Goal: Check status: Check status

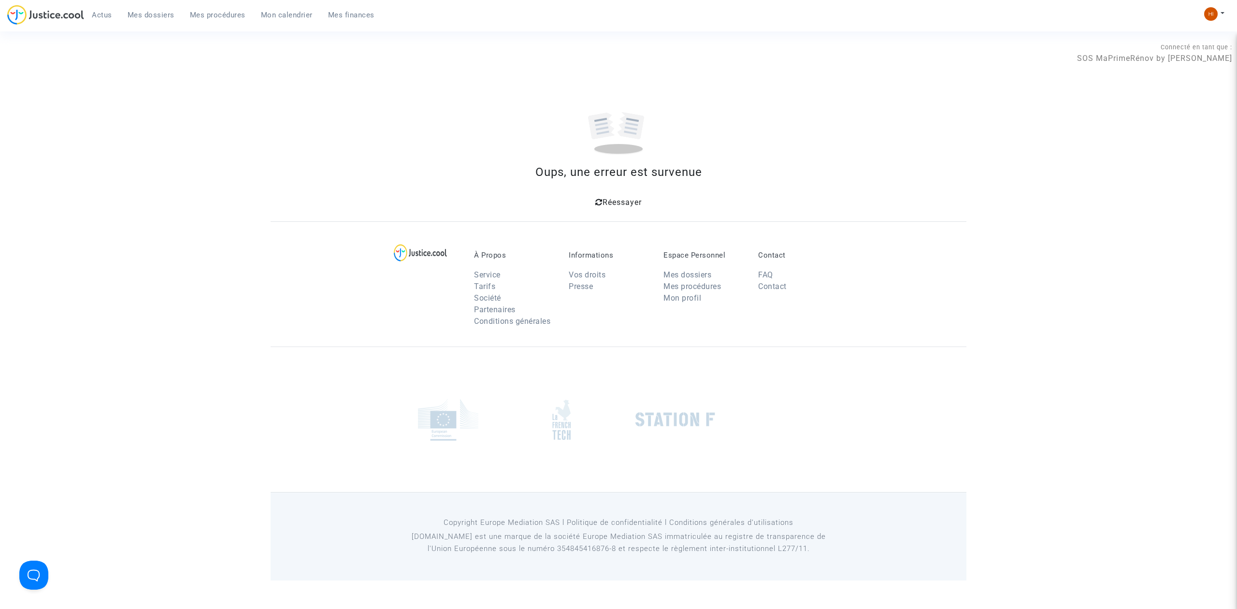
click at [223, 12] on span "Mes procédures" at bounding box center [218, 15] width 56 height 9
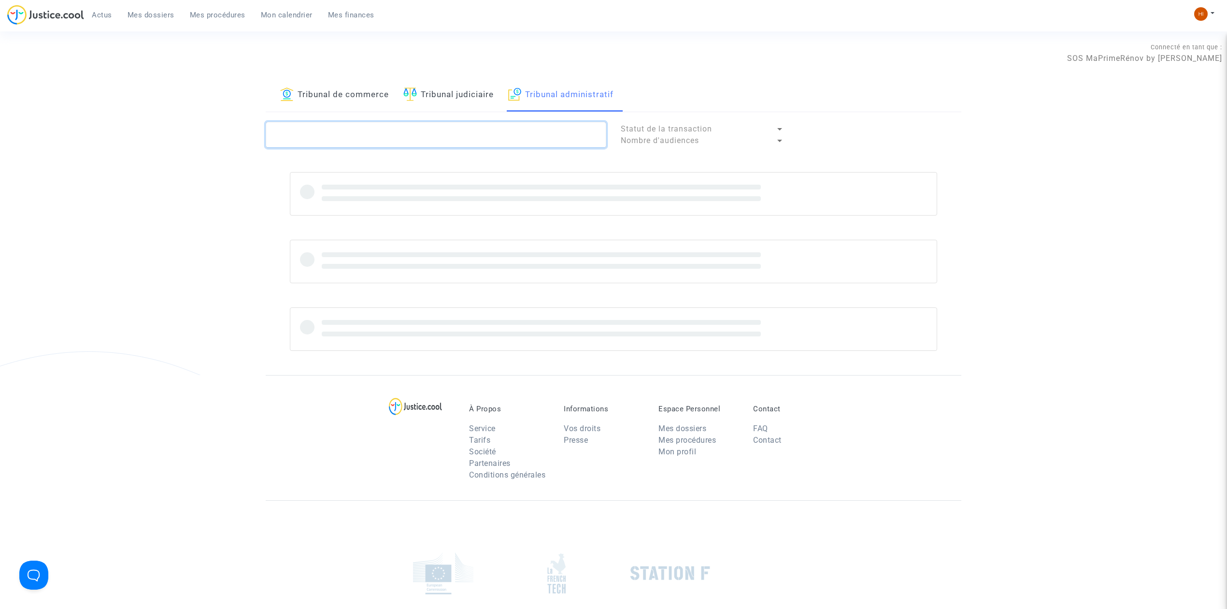
click at [585, 133] on textarea at bounding box center [436, 135] width 341 height 26
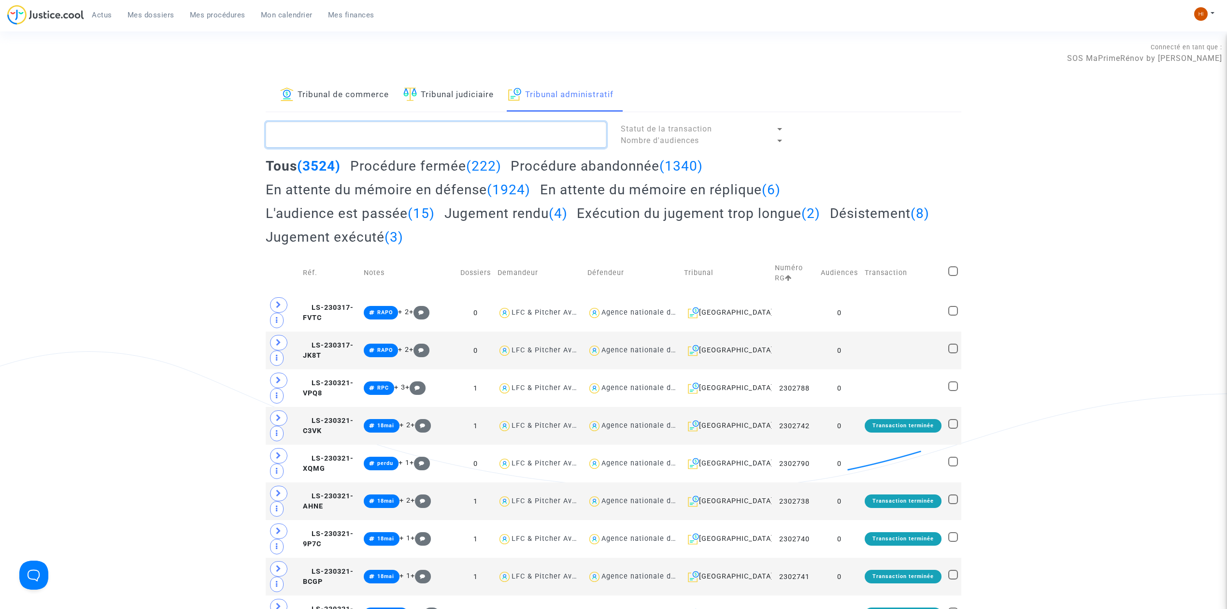
paste textarea "DIOUF MOUSSA FALL"
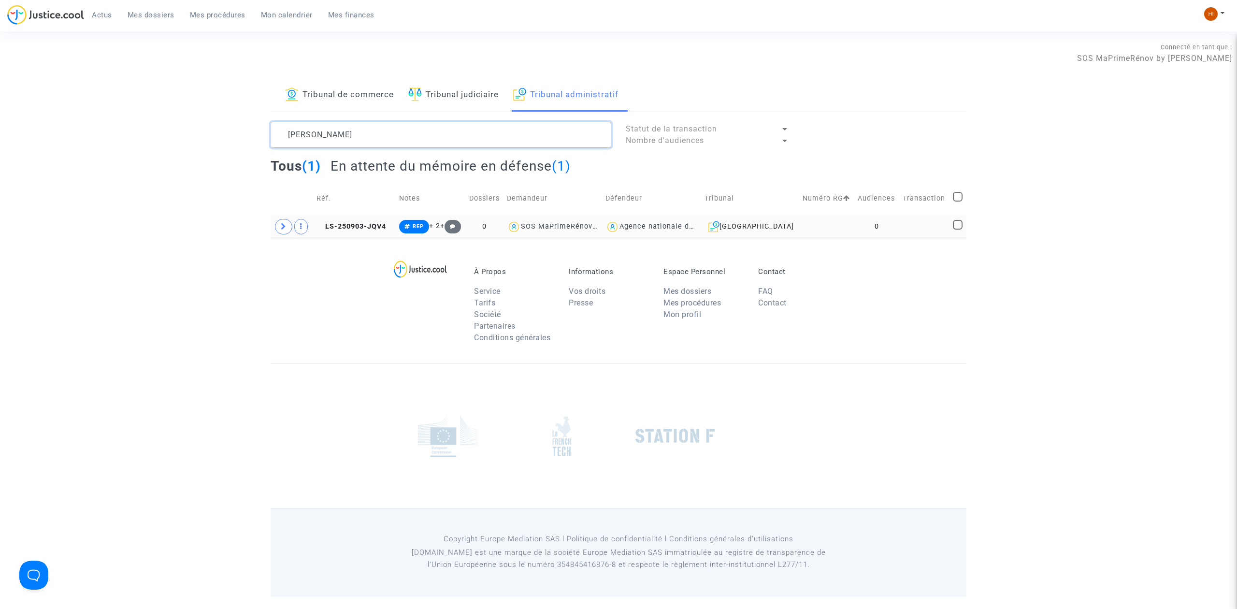
type textarea "DIOUF MOUSSA FALL"
click at [823, 236] on td at bounding box center [826, 226] width 55 height 22
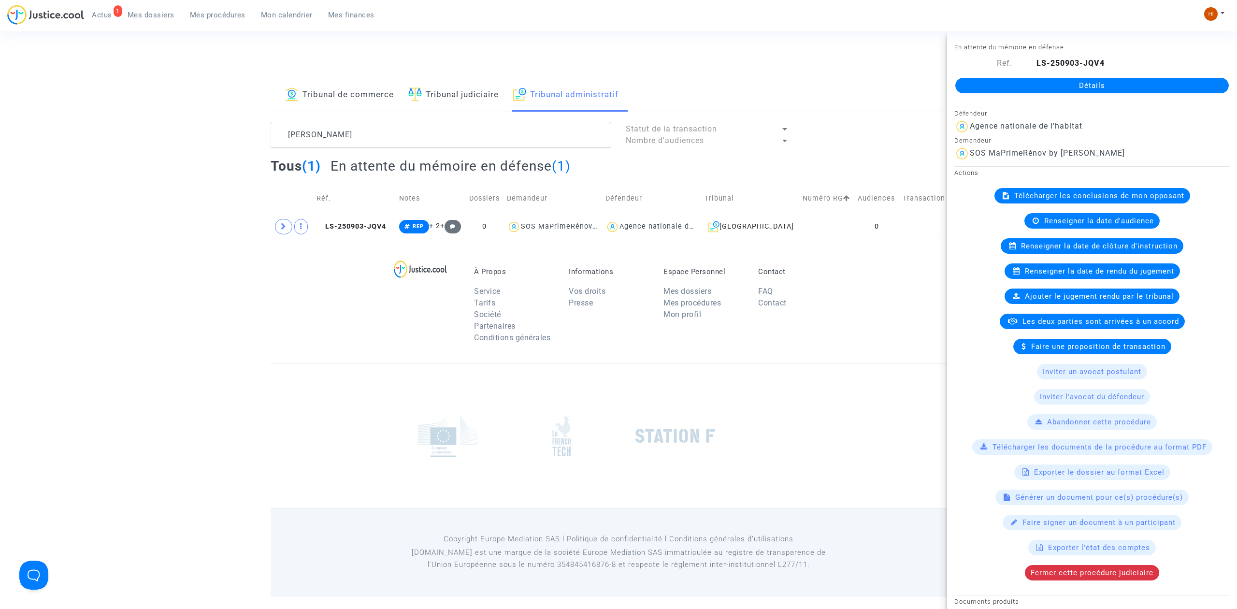
click at [1013, 74] on div "Détails" at bounding box center [1092, 85] width 290 height 33
click at [1014, 83] on link "Détails" at bounding box center [1091, 85] width 273 height 15
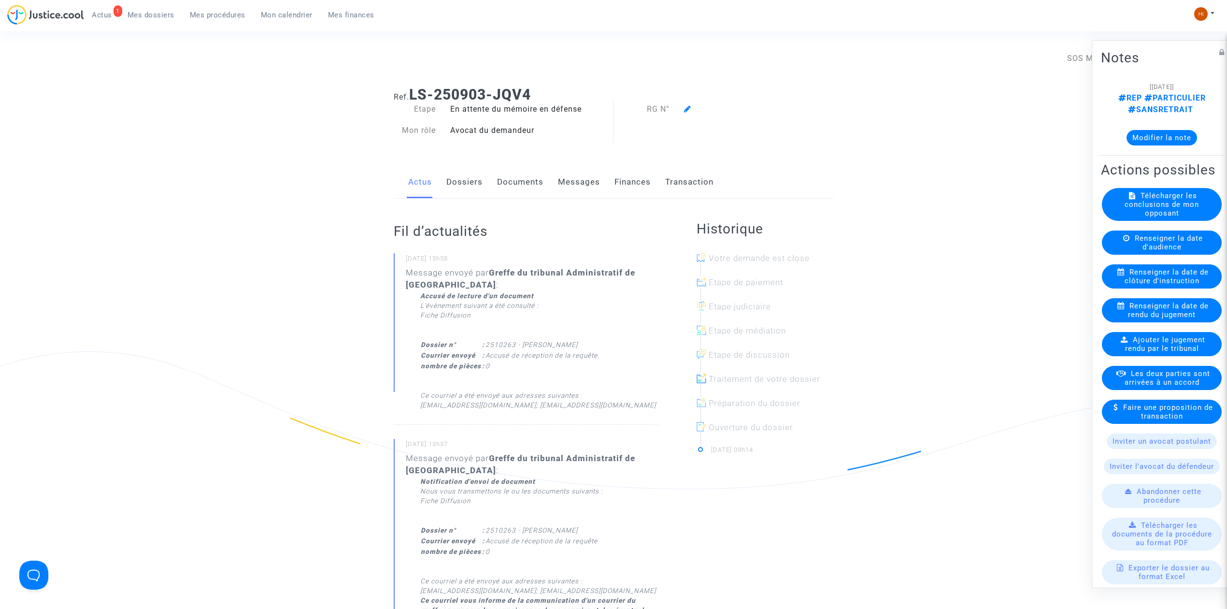
click at [686, 107] on icon at bounding box center [687, 109] width 7 height 8
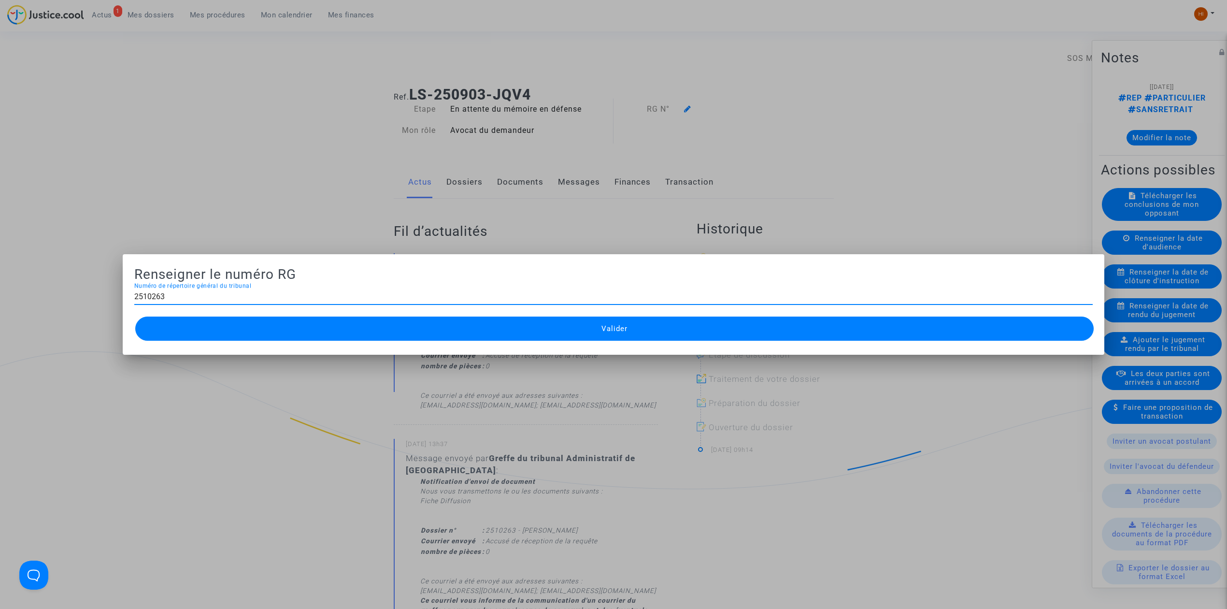
type input "2510263"
click at [607, 335] on button "Valider" at bounding box center [614, 328] width 959 height 24
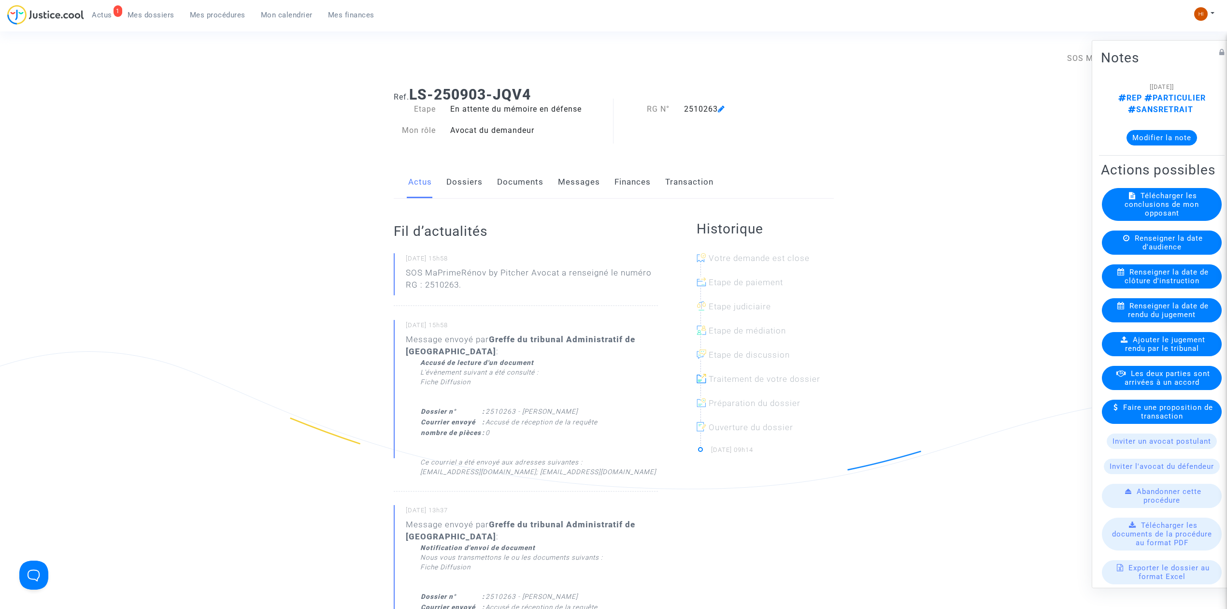
click at [466, 175] on link "Dossiers" at bounding box center [464, 182] width 36 height 32
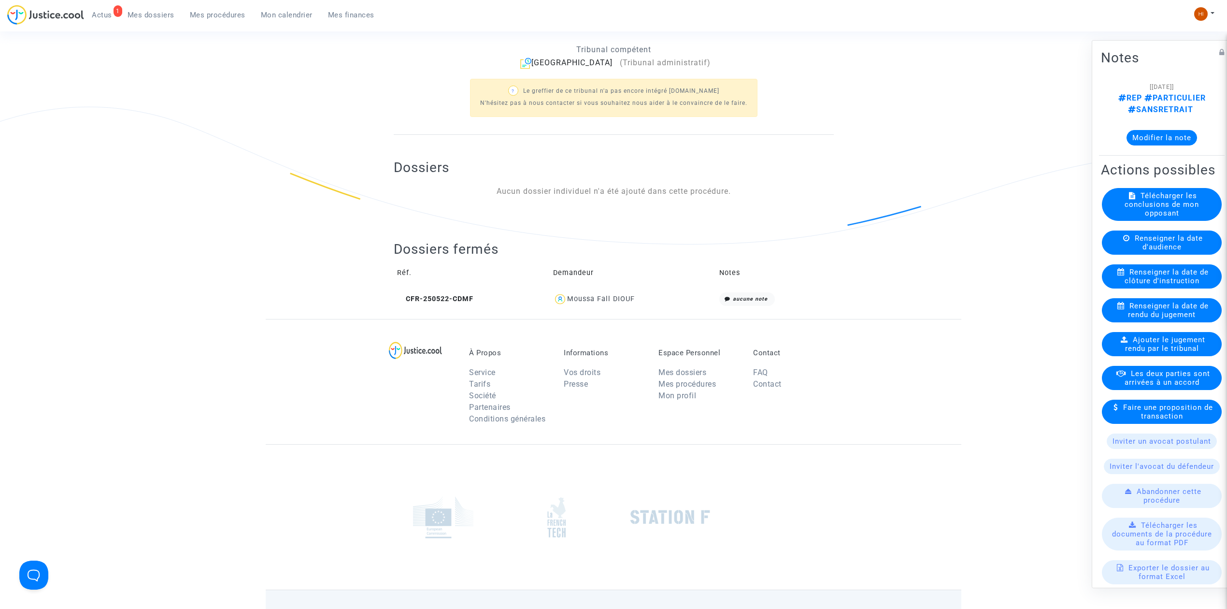
scroll to position [258, 0]
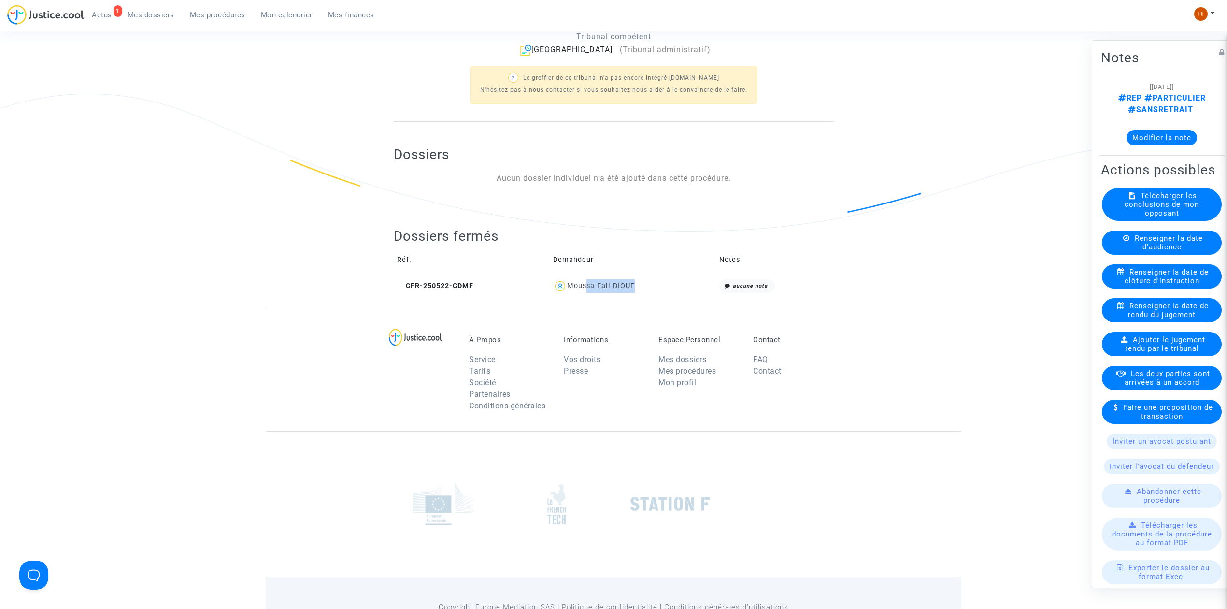
drag, startPoint x: 669, startPoint y: 286, endPoint x: 588, endPoint y: 294, distance: 82.0
click at [588, 294] on td "Moussa Fall DIOUF" at bounding box center [633, 286] width 166 height 21
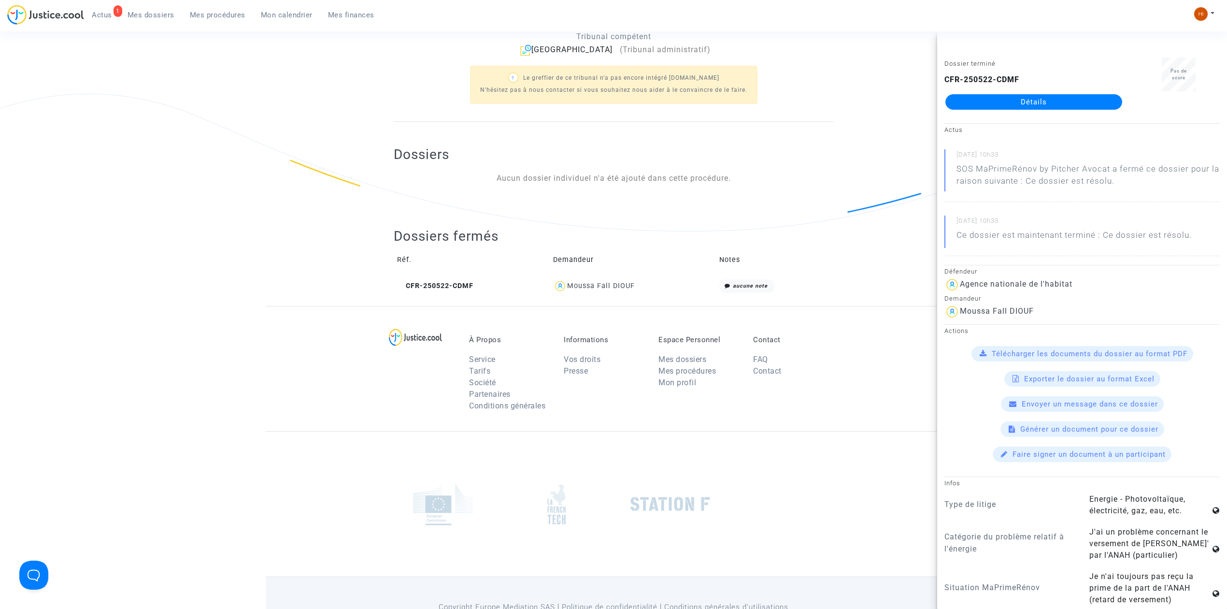
click at [275, 227] on ng-component "Ref. LS-250903-JQV4 Etape En attente du mémoire en défense Mon rôle Avocat du d…" at bounding box center [614, 63] width 696 height 485
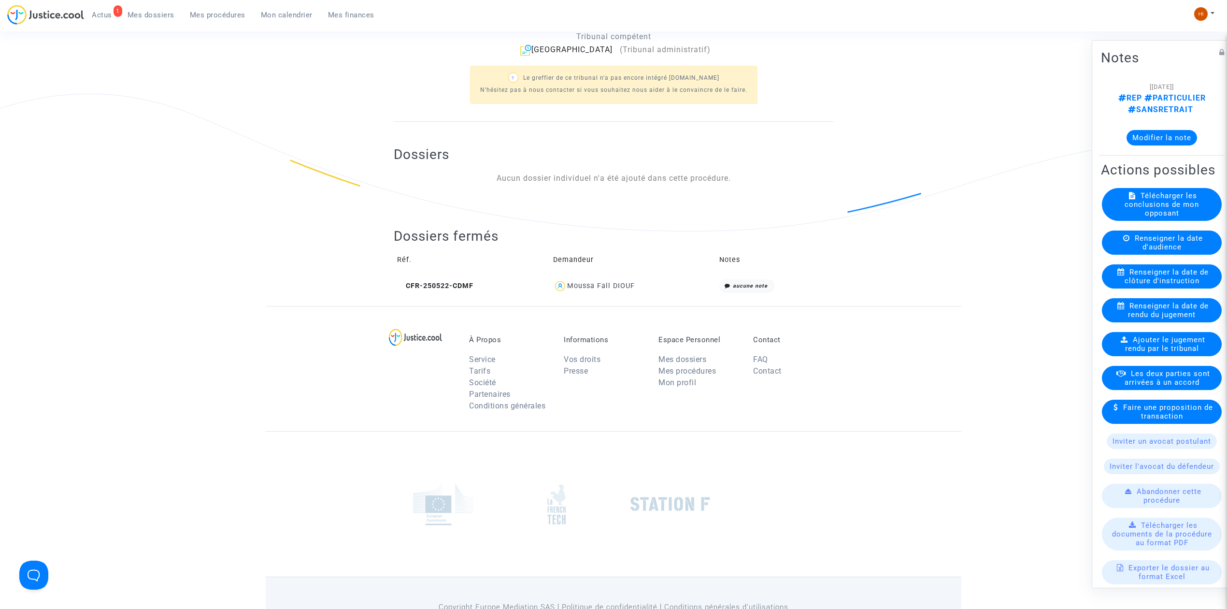
scroll to position [0, 0]
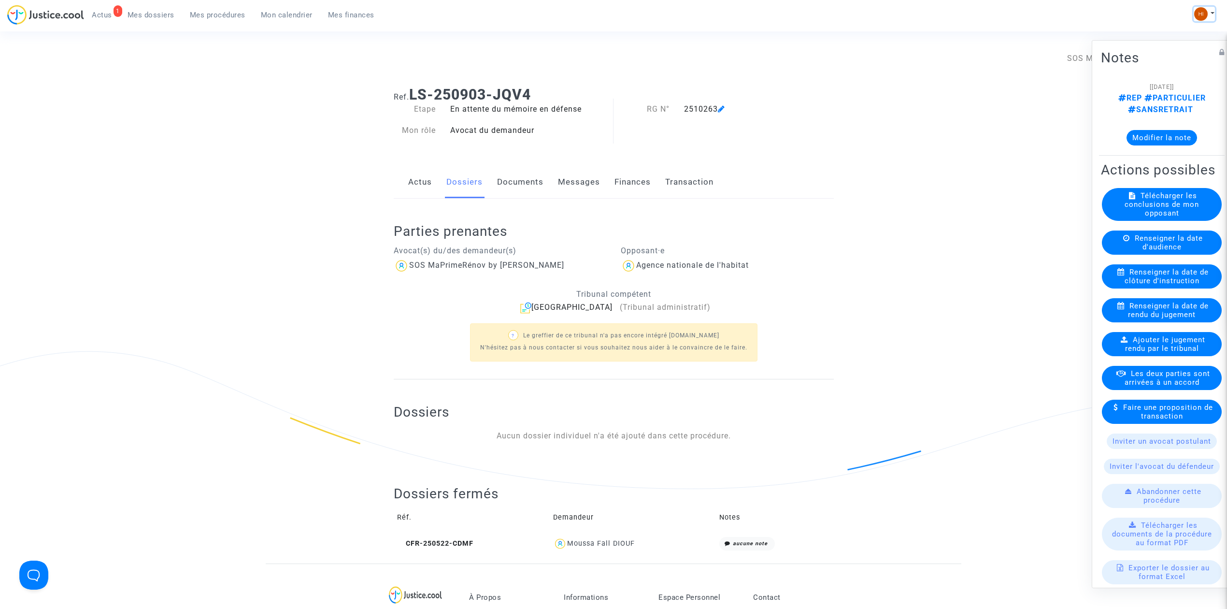
click at [1203, 10] on img at bounding box center [1201, 14] width 14 height 14
click at [1195, 48] on link "Changer de compte" at bounding box center [1166, 49] width 98 height 15
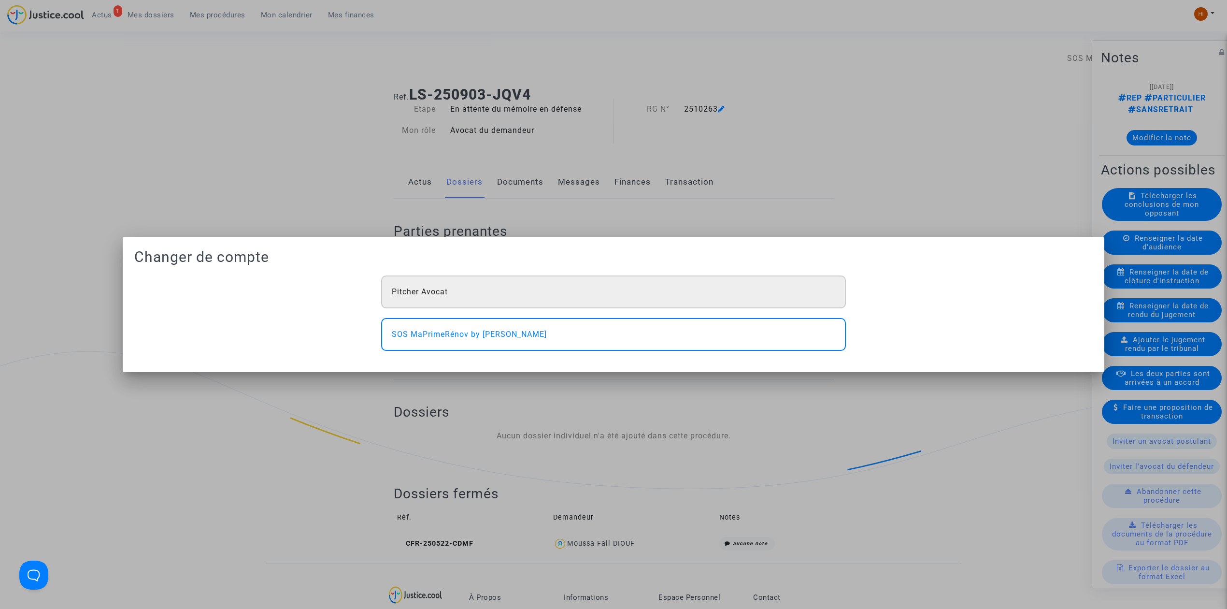
click at [700, 281] on div "Pitcher Avocat" at bounding box center [613, 291] width 465 height 33
